Goal: Task Accomplishment & Management: Use online tool/utility

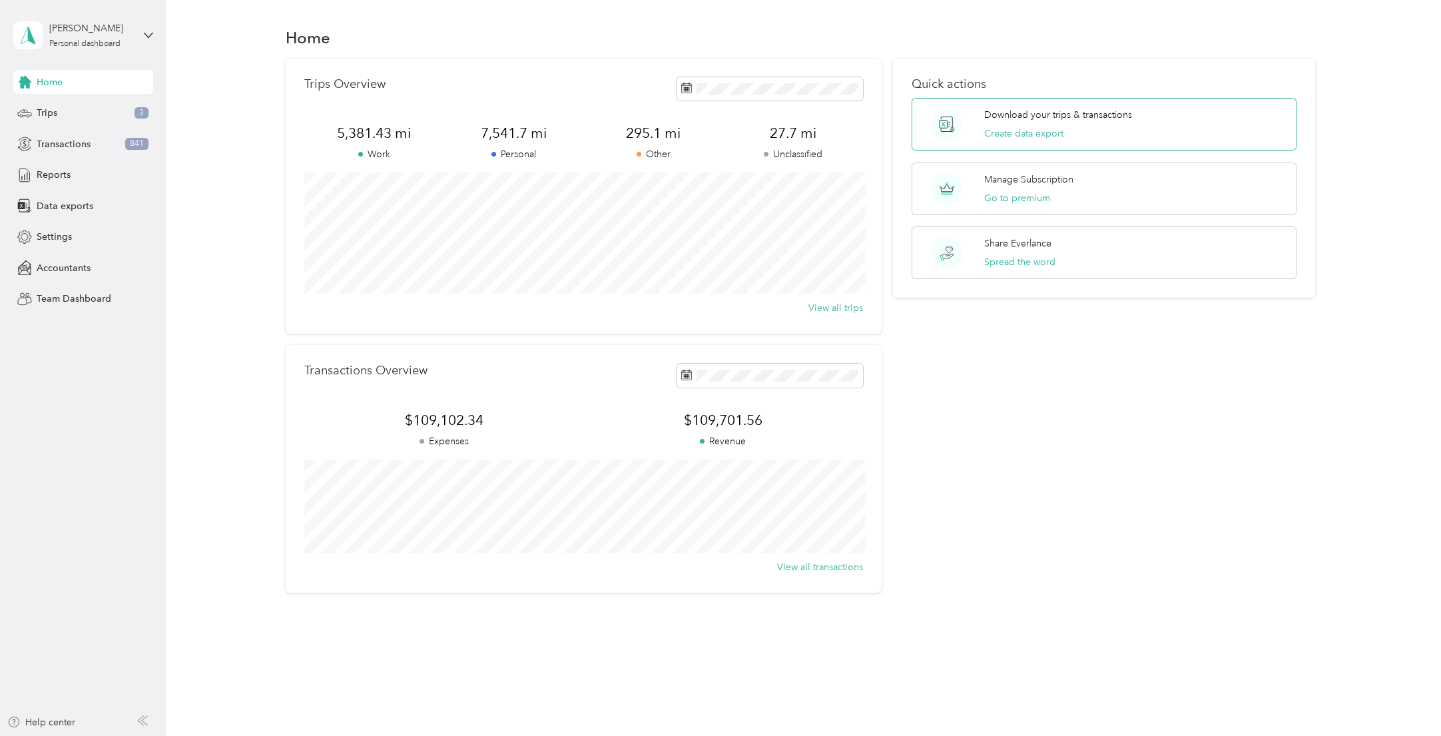
click at [945, 123] on circle at bounding box center [947, 125] width 32 height 32
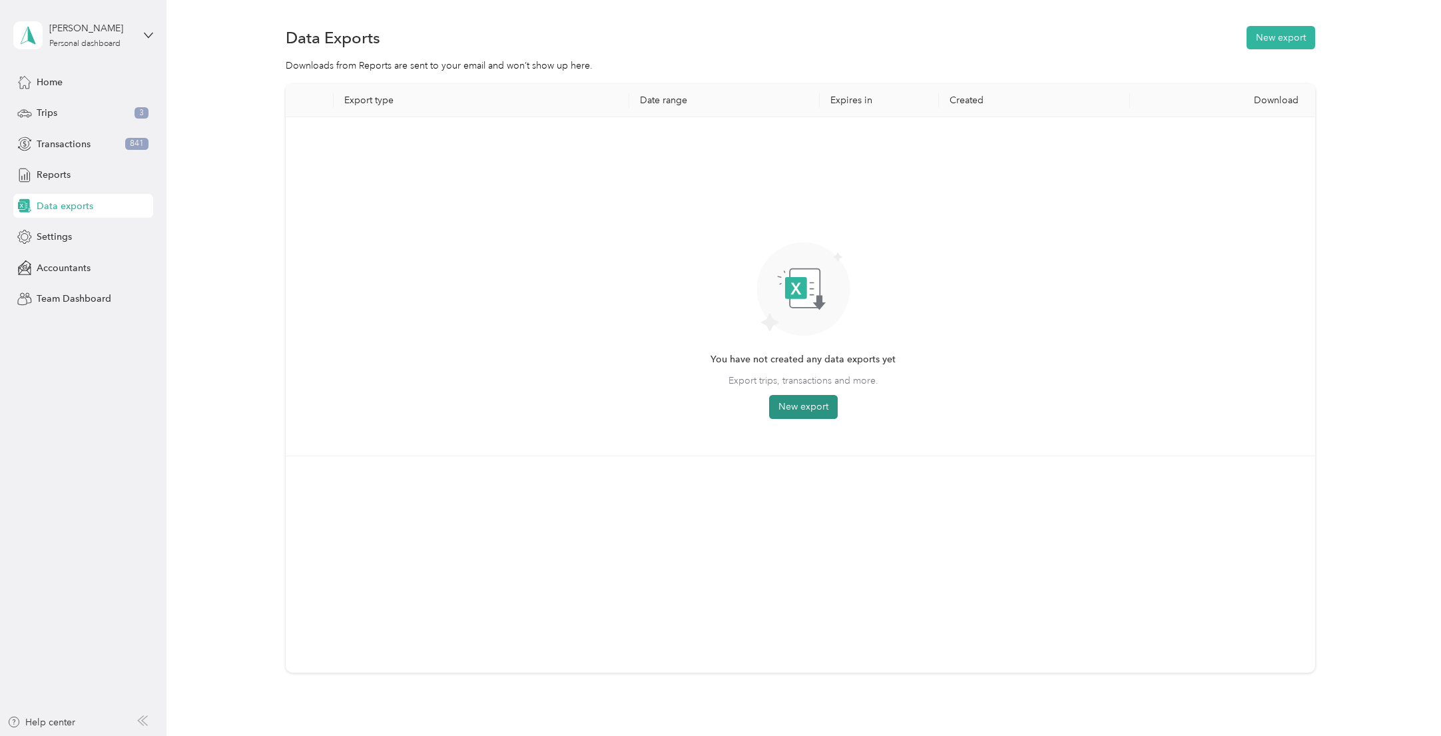
click at [802, 410] on button "New export" at bounding box center [803, 407] width 69 height 24
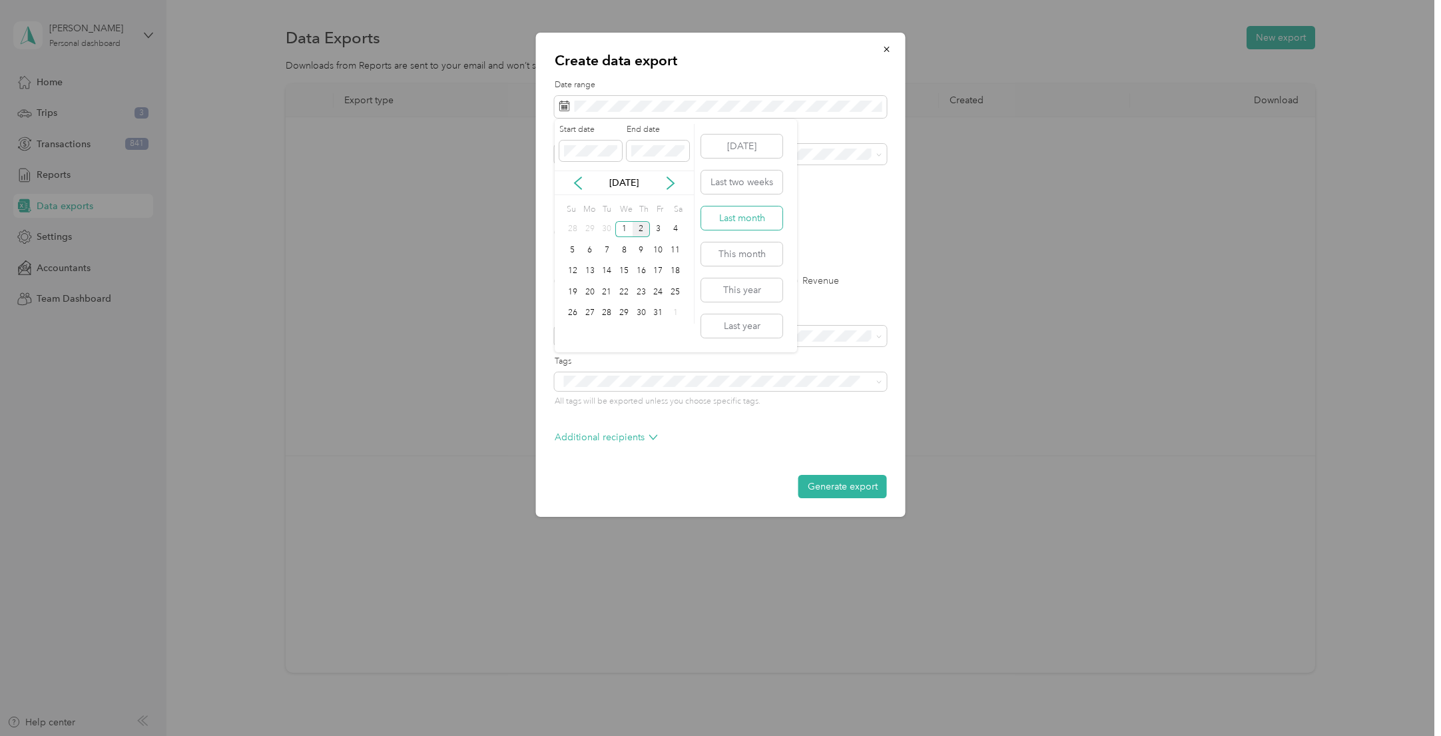
click at [745, 224] on button "Last month" at bounding box center [741, 217] width 81 height 23
click at [881, 150] on span at bounding box center [879, 153] width 6 height 11
click at [879, 151] on span at bounding box center [879, 153] width 6 height 11
click at [879, 158] on icon at bounding box center [879, 155] width 6 height 6
click at [603, 288] on div "[PERSON_NAME]" at bounding box center [721, 294] width 314 height 14
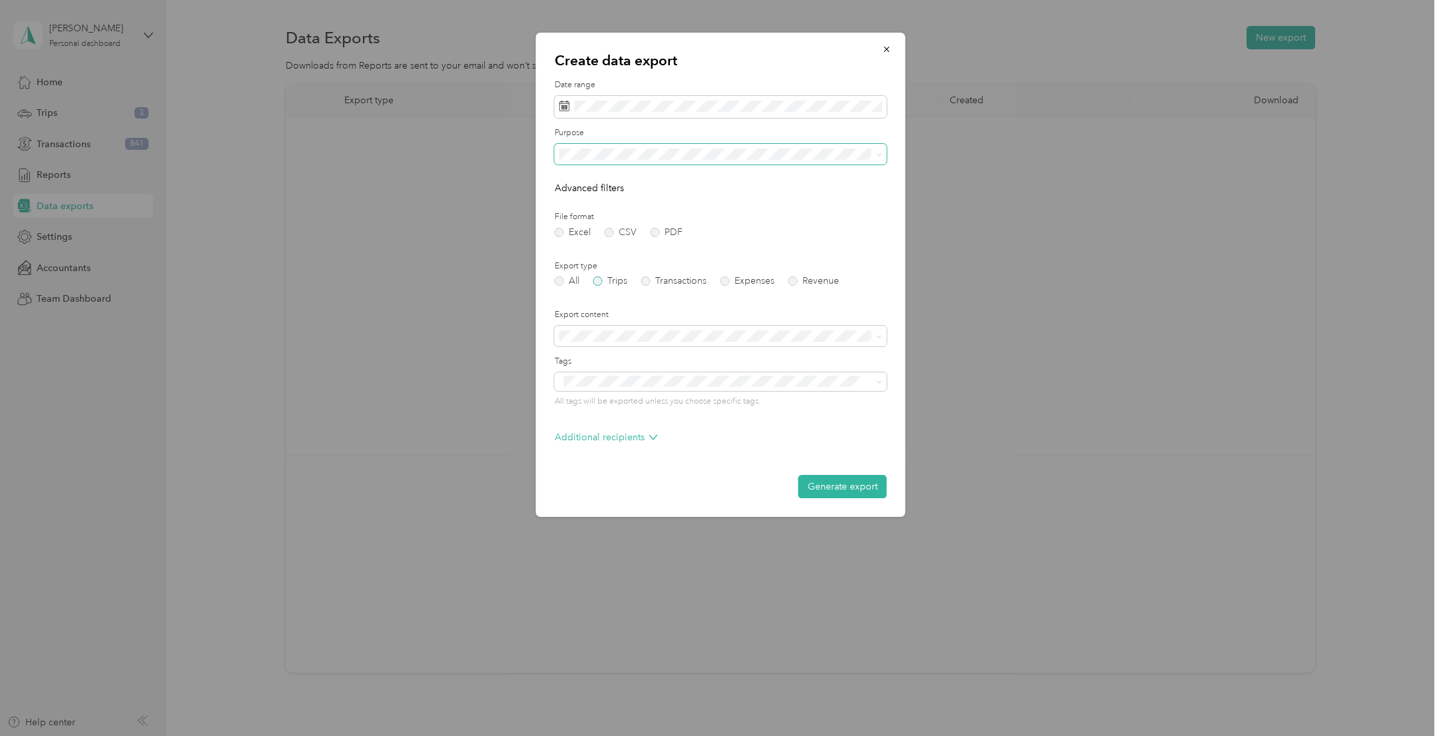
click at [601, 280] on label "Trips" at bounding box center [610, 280] width 34 height 9
click at [646, 280] on label "Transactions" at bounding box center [673, 280] width 65 height 9
click at [600, 278] on label "Trips" at bounding box center [610, 280] width 34 height 9
click at [858, 488] on button "Generate export" at bounding box center [842, 486] width 89 height 23
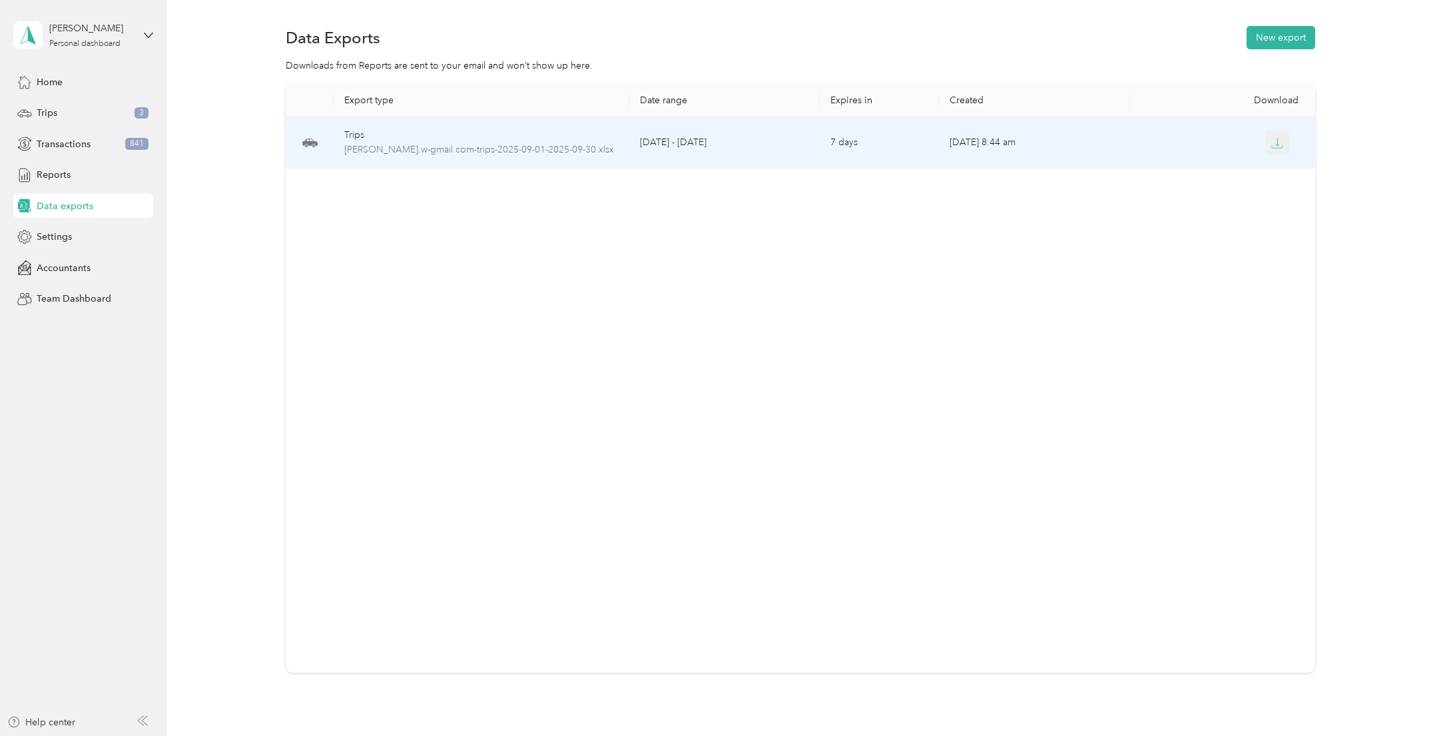
click at [1280, 138] on icon "button" at bounding box center [1277, 143] width 12 height 12
